Goal: Task Accomplishment & Management: Complete application form

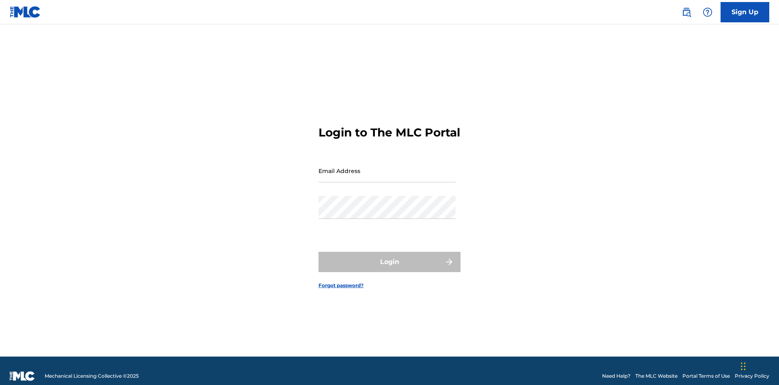
scroll to position [11, 0]
click at [745, 12] on link "Sign Up" at bounding box center [745, 12] width 49 height 20
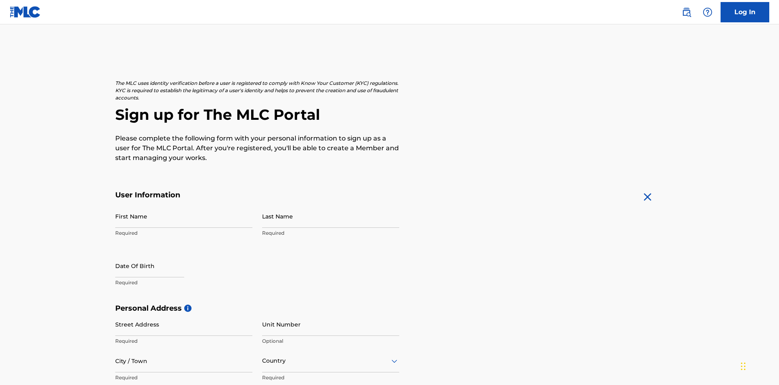
click at [184, 204] on input "First Name" at bounding box center [183, 215] width 137 height 23
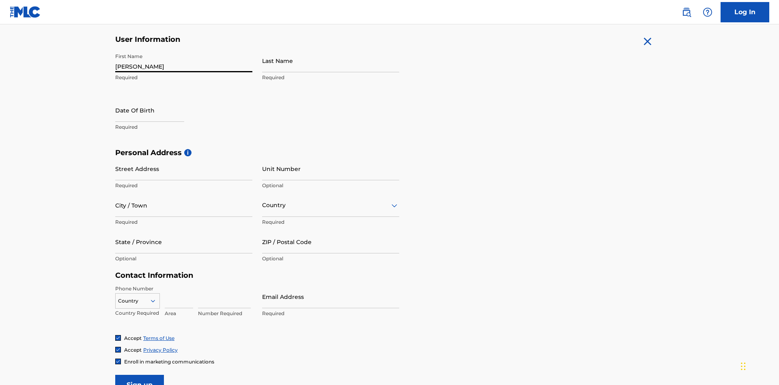
type input "Nicole"
click at [331, 60] on input "Last Name" at bounding box center [330, 60] width 137 height 23
type input "Ribble"
click at [156, 99] on input "text" at bounding box center [149, 110] width 69 height 23
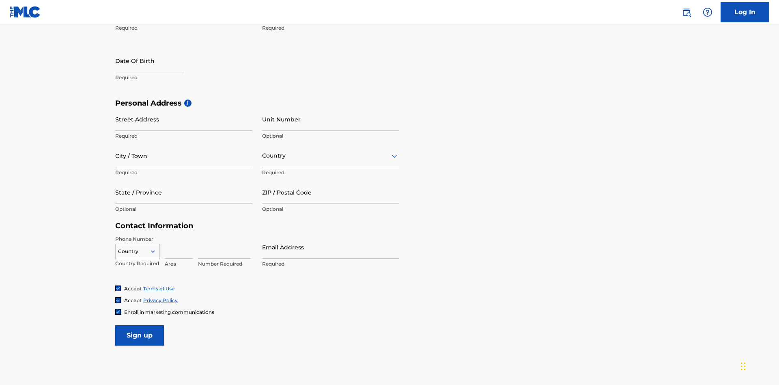
select select "7"
select select "2025"
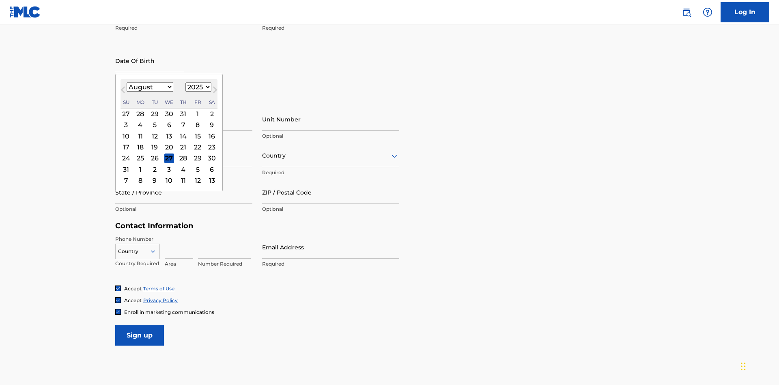
click at [149, 87] on select "January February March April May June July August September October November De…" at bounding box center [150, 86] width 47 height 9
select select "0"
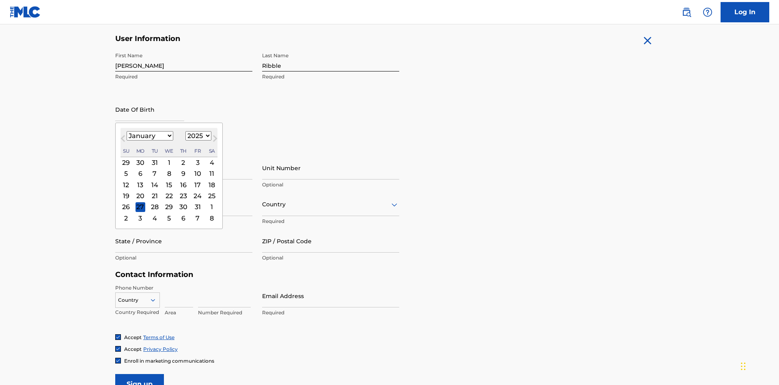
click at [197, 136] on select "1900 1901 1902 1903 1904 1905 1906 1907 1908 1909 1910 1911 1912 1913 1914 1915…" at bounding box center [198, 135] width 26 height 9
select select "1985"
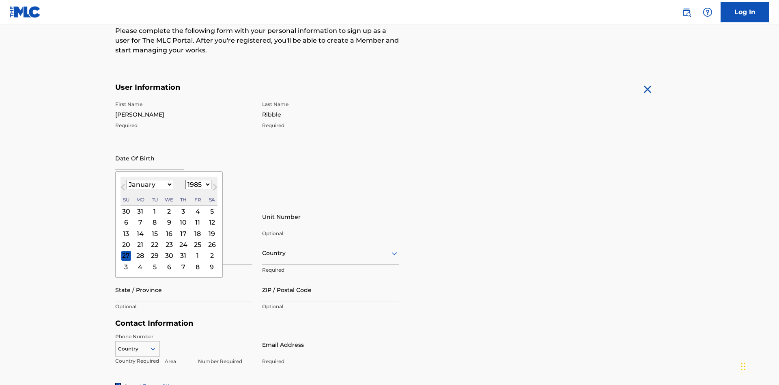
click at [197, 184] on select "1900 1901 1902 1903 1904 1905 1906 1907 1908 1909 1910 1911 1912 1913 1914 1915…" at bounding box center [198, 184] width 26 height 9
click at [154, 217] on div "8" at bounding box center [155, 222] width 10 height 10
type input "January 8 1985"
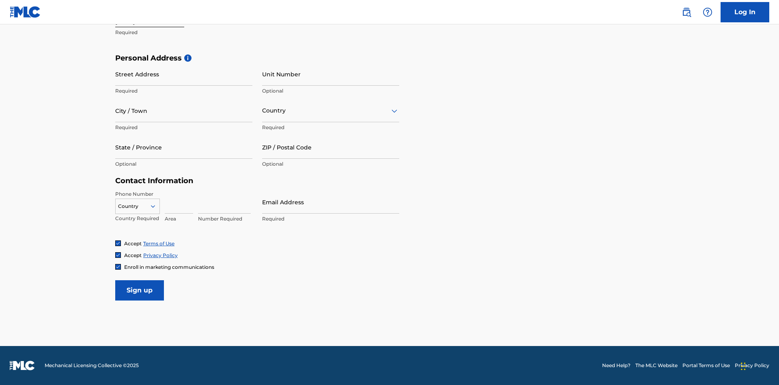
click at [184, 74] on input "Street Address" at bounding box center [183, 73] width 137 height 23
type input "9909 Elks Run Rd"
click at [184, 110] on input "City / Town" at bounding box center [183, 110] width 137 height 23
type input "Roseville"
click at [262, 110] on input "text" at bounding box center [263, 110] width 2 height 9
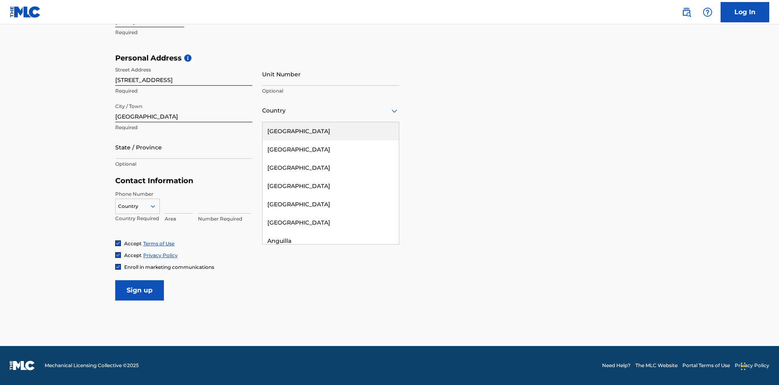
click at [331, 131] on div "United States" at bounding box center [330, 131] width 136 height 18
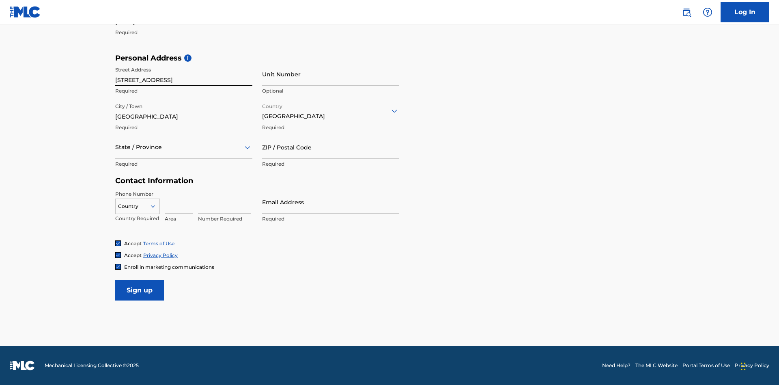
click at [184, 147] on div at bounding box center [183, 147] width 137 height 10
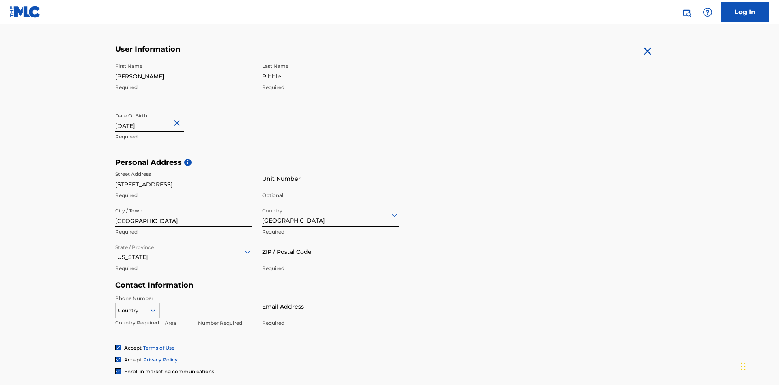
click at [331, 240] on input "ZIP / Postal Code" at bounding box center [330, 251] width 137 height 23
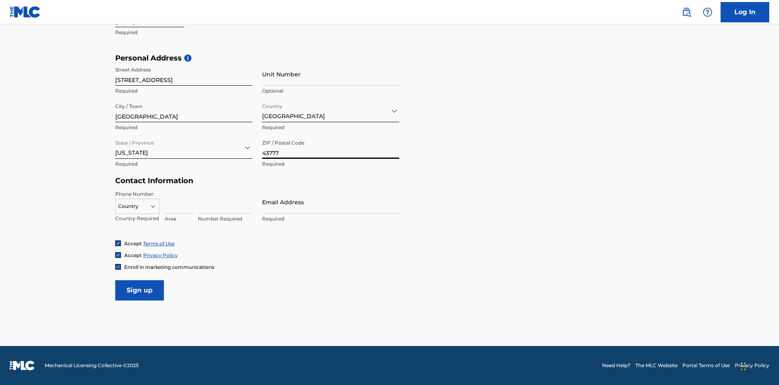
type input "43777"
click at [156, 206] on icon at bounding box center [152, 205] width 7 height 7
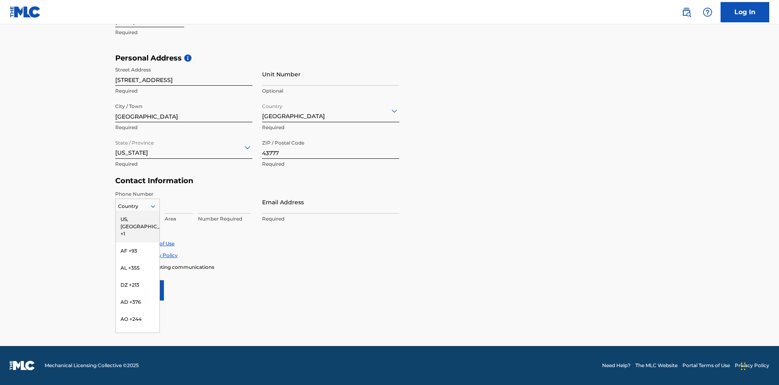
click at [138, 219] on div "US, CA +1" at bounding box center [138, 227] width 44 height 32
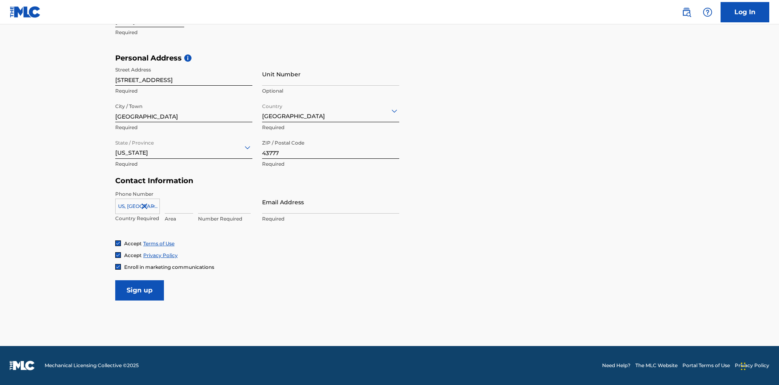
click at [179, 202] on input at bounding box center [179, 201] width 28 height 23
type input "740"
click at [224, 202] on input at bounding box center [224, 201] width 53 height 23
type input "8086351"
click at [331, 202] on input "Email Address" at bounding box center [330, 201] width 137 height 23
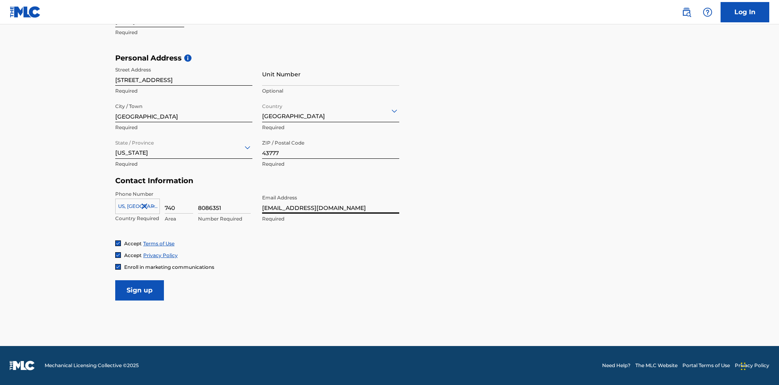
type input "[EMAIL_ADDRESS][DOMAIN_NAME]"
click at [140, 290] on input "Sign up" at bounding box center [139, 290] width 49 height 20
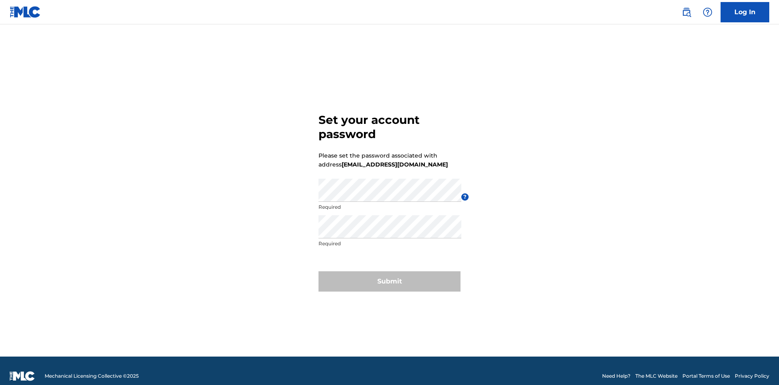
scroll to position [11, 0]
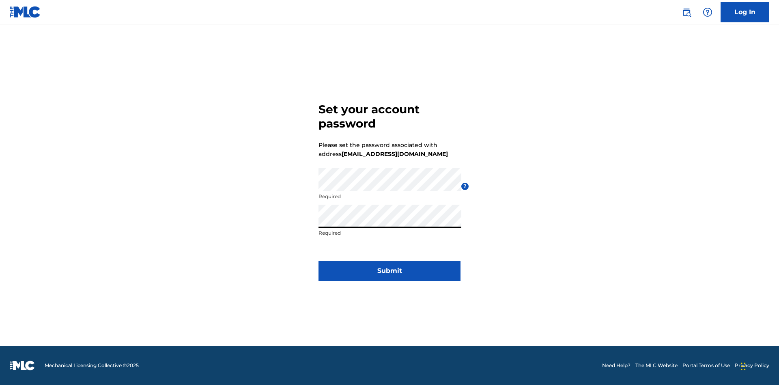
click at [389, 275] on button "Submit" at bounding box center [389, 270] width 142 height 20
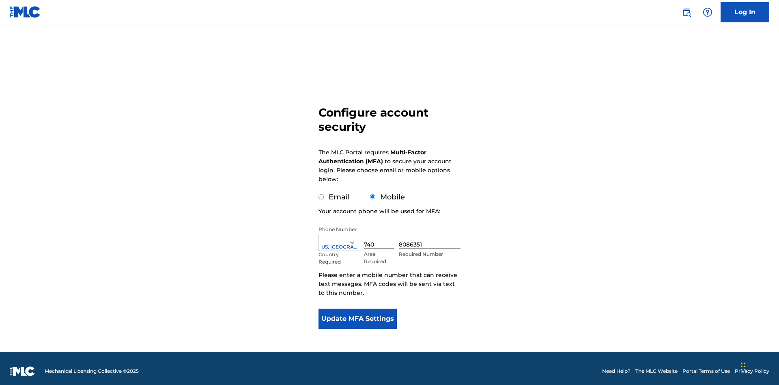
scroll to position [0, 0]
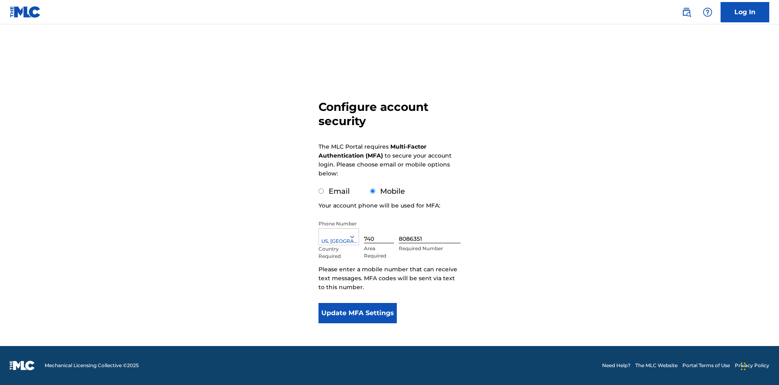
click at [321, 191] on input "Email" at bounding box center [320, 190] width 5 height 5
radio input "true"
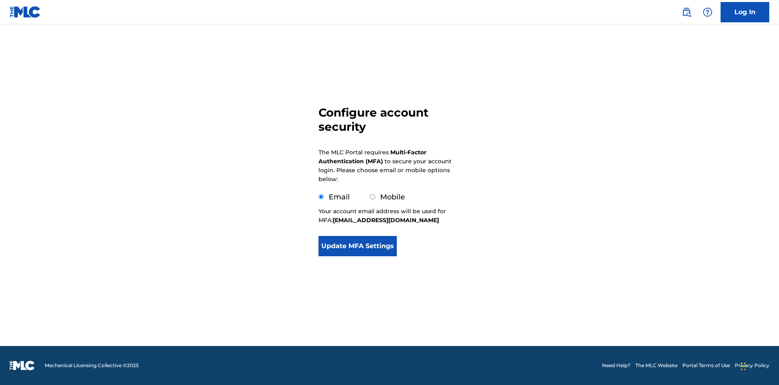
click at [357, 256] on button "Update MFA Settings" at bounding box center [357, 246] width 78 height 20
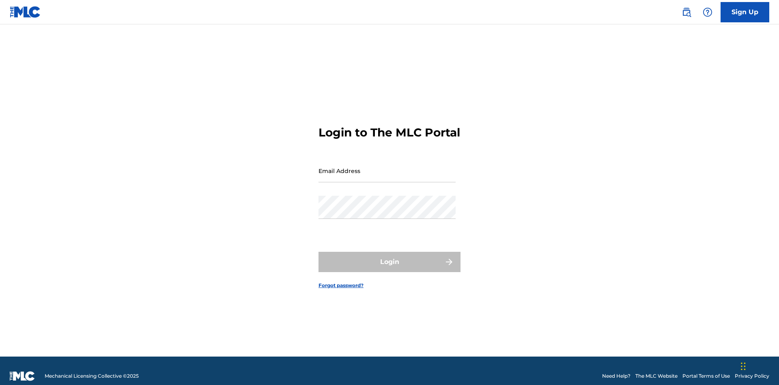
click at [387, 167] on input "Email Address" at bounding box center [386, 170] width 137 height 23
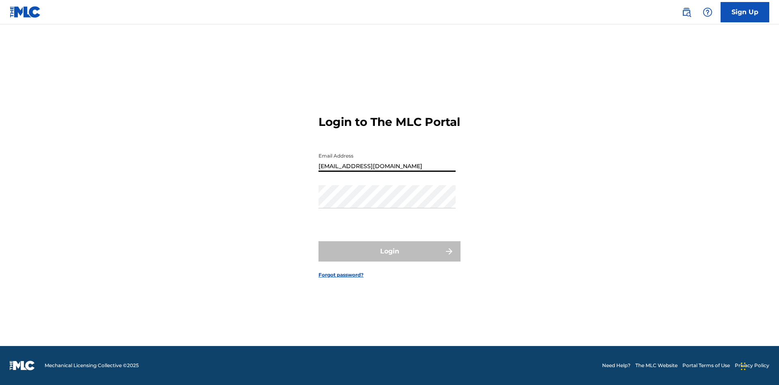
type input "[EMAIL_ADDRESS][DOMAIN_NAME]"
click at [389, 258] on button "Login" at bounding box center [389, 251] width 142 height 20
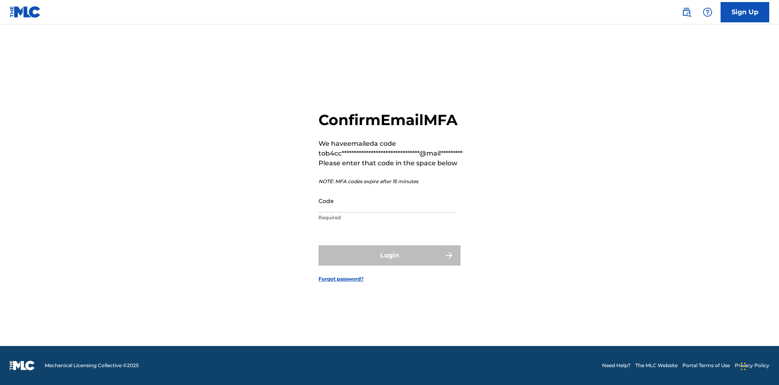
click at [387, 200] on input "Code" at bounding box center [386, 200] width 137 height 23
type input "444849"
click at [389, 255] on button "Login" at bounding box center [389, 255] width 142 height 20
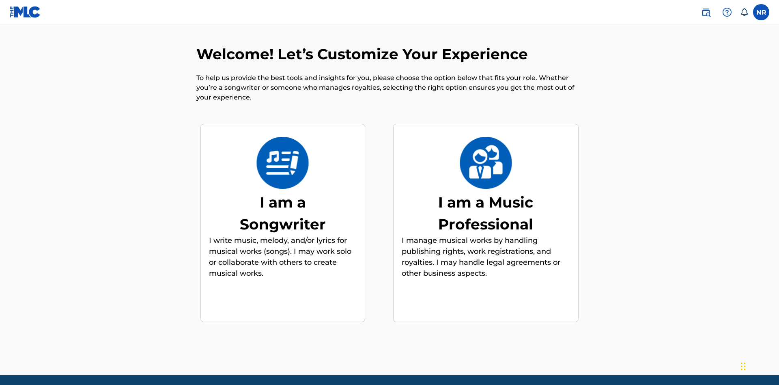
click at [282, 191] on div "I am a Songwriter" at bounding box center [283, 213] width 122 height 44
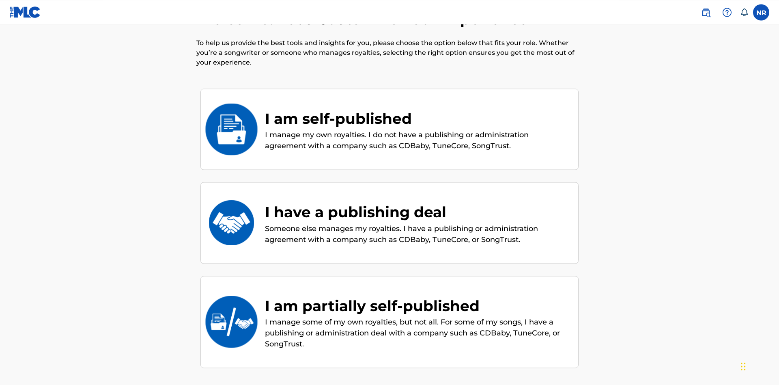
scroll to position [110, 0]
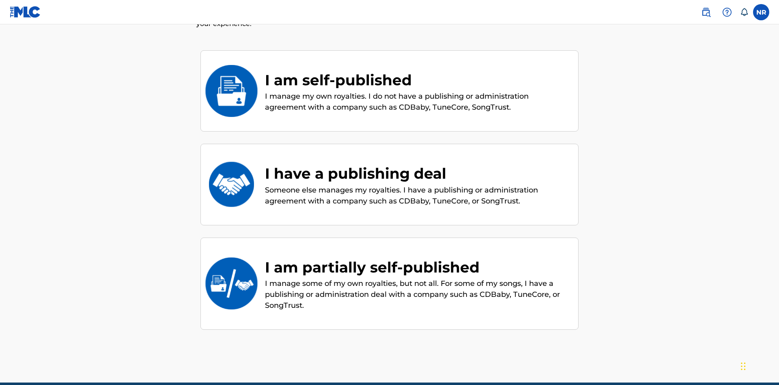
click at [417, 256] on div "I am partially self-published" at bounding box center [417, 267] width 305 height 22
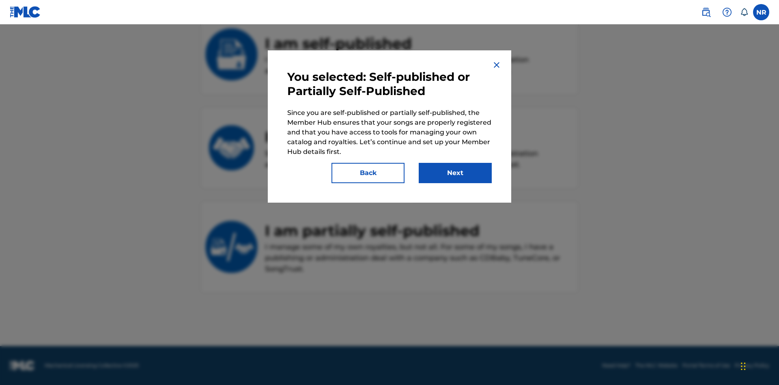
click at [455, 173] on button "Next" at bounding box center [455, 173] width 73 height 20
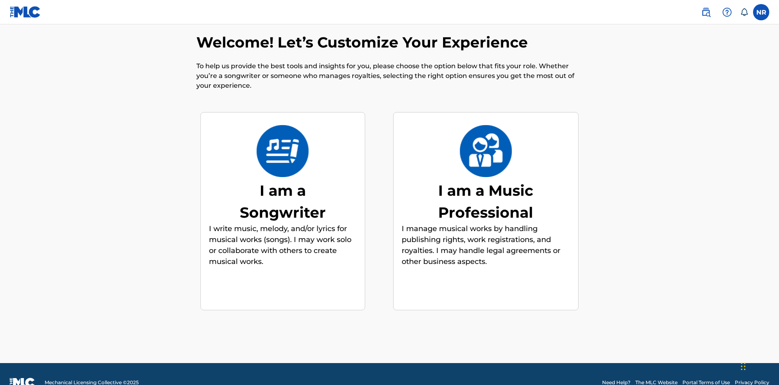
scroll to position [31, 0]
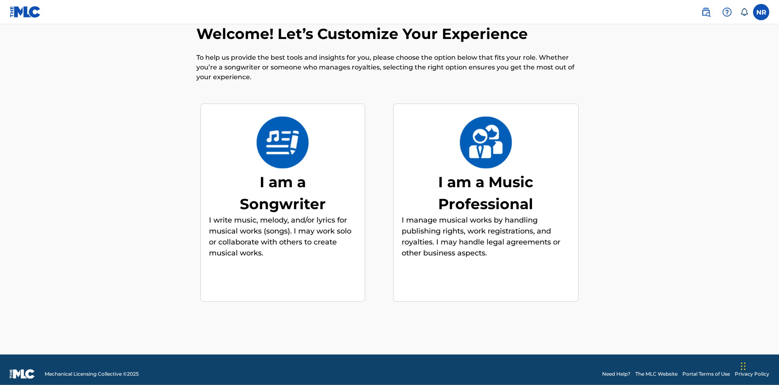
click at [486, 184] on div "I am a Music Professional" at bounding box center [486, 193] width 122 height 44
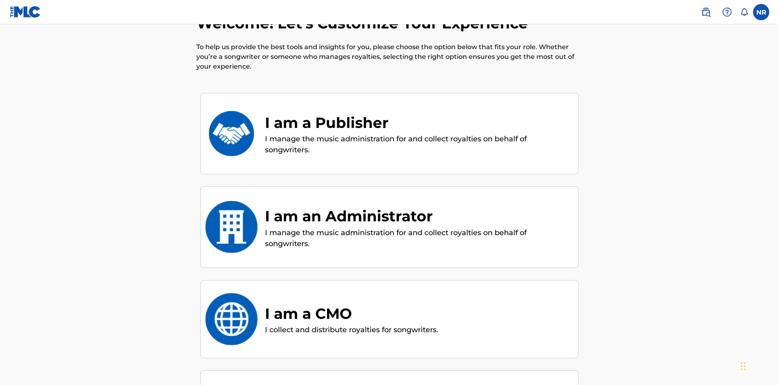
scroll to position [35, 0]
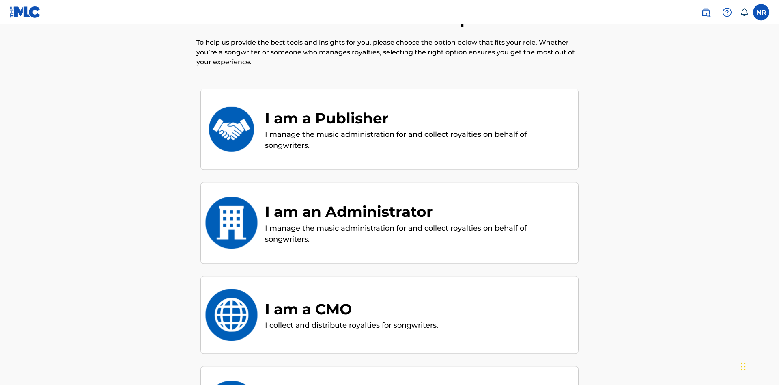
click at [417, 107] on div "I am a Publisher" at bounding box center [417, 118] width 305 height 22
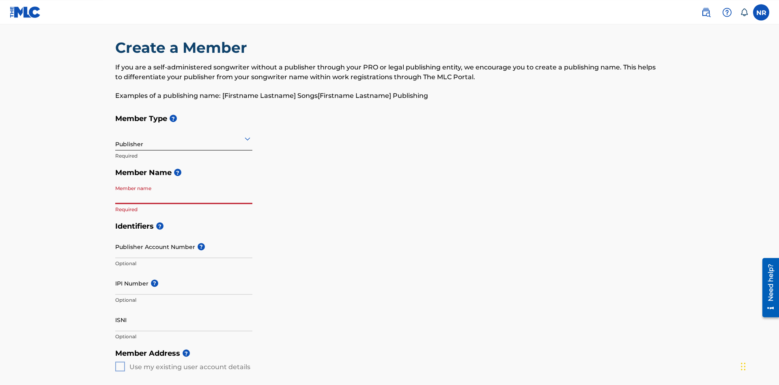
scroll to position [86, 0]
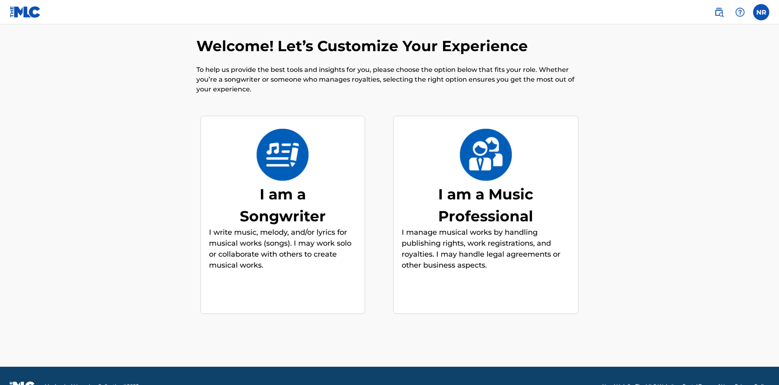
click at [486, 184] on div "I am a Music Professional" at bounding box center [486, 205] width 122 height 44
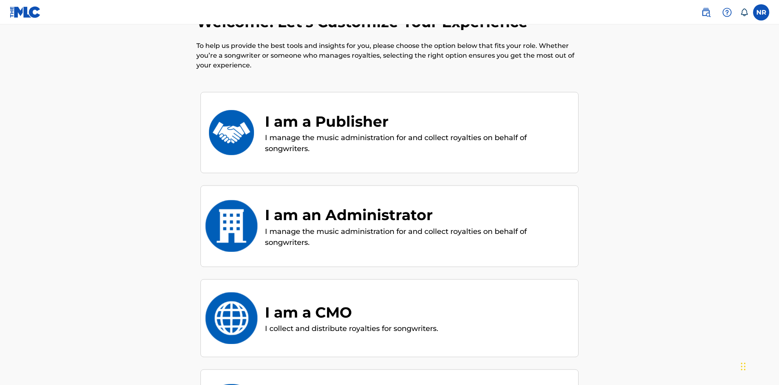
scroll to position [35, 0]
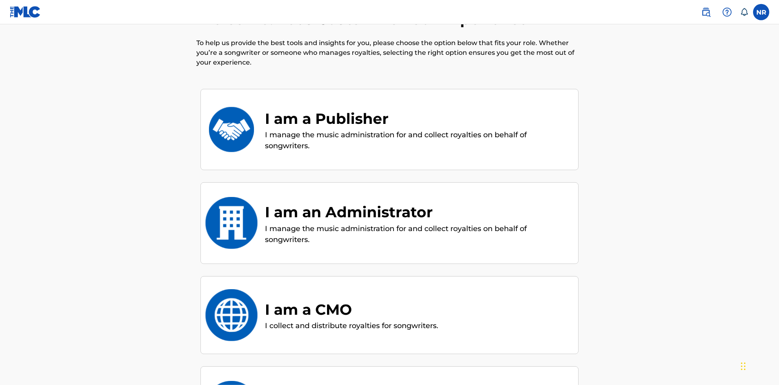
click at [417, 201] on div "I am an Administrator" at bounding box center [417, 212] width 305 height 22
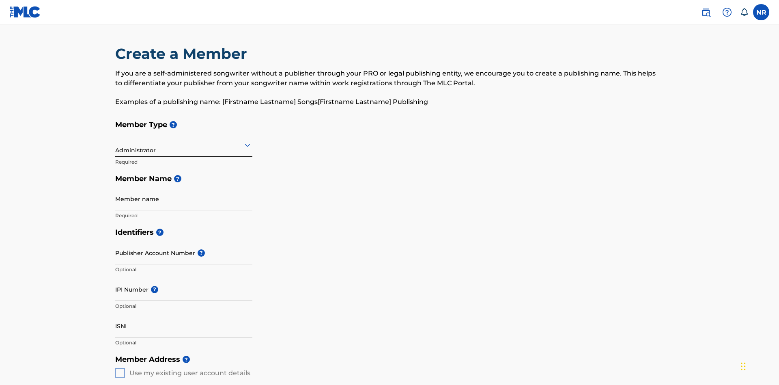
scroll to position [6, 0]
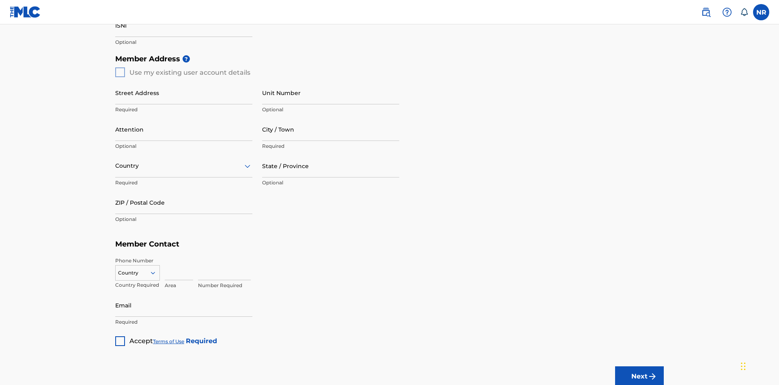
click at [639, 366] on button "Next" at bounding box center [639, 376] width 49 height 20
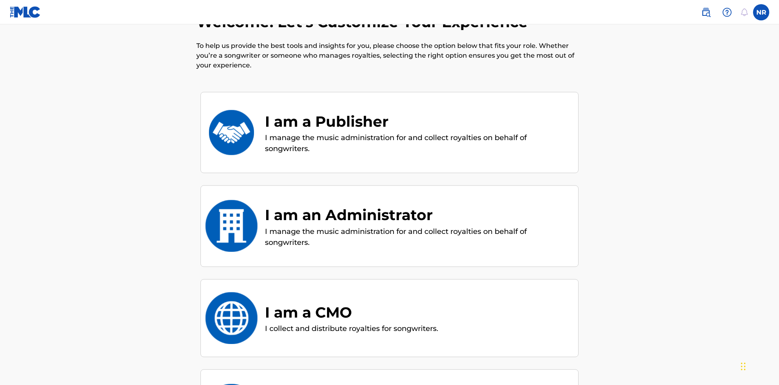
scroll to position [36, 0]
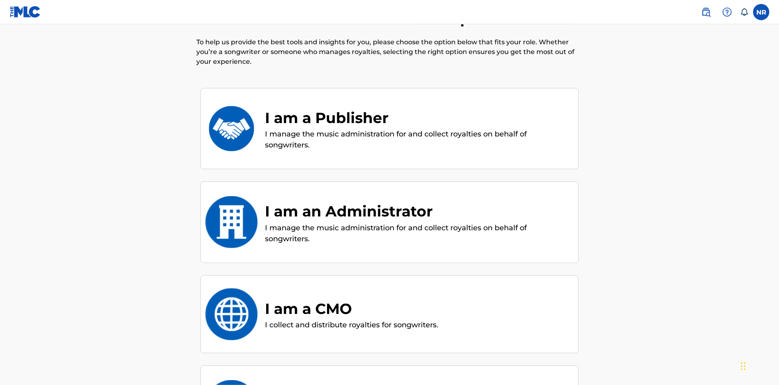
click at [353, 297] on div "I am a CMO" at bounding box center [351, 308] width 173 height 22
